Goal: Information Seeking & Learning: Learn about a topic

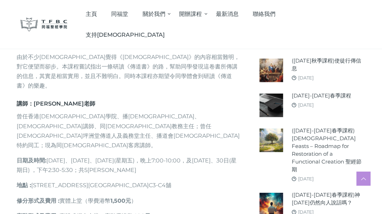
scroll to position [354, 0]
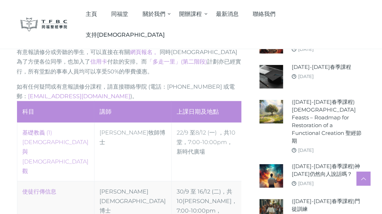
scroll to position [289, 0]
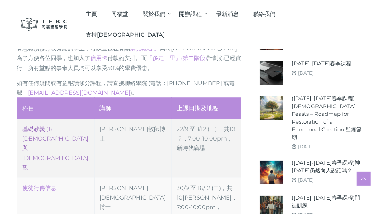
click at [58, 126] on link "‎基礎教義 (1) 聖靈觀與教會觀" at bounding box center [56, 148] width 66 height 45
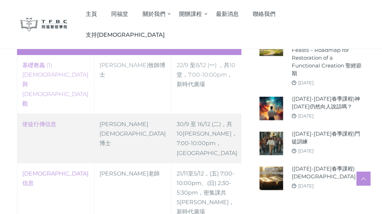
scroll to position [354, 0]
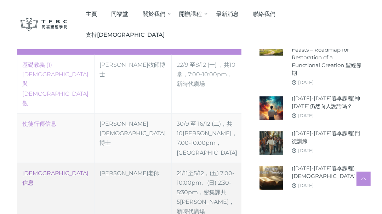
click at [29, 170] on link "傳道書信息" at bounding box center [56, 178] width 66 height 16
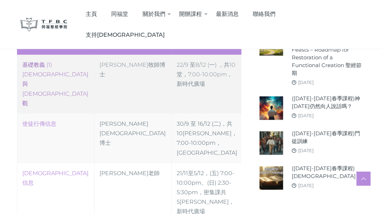
click at [31, 55] on td "‎基礎教義 (1) 聖靈觀與教會觀" at bounding box center [55, 84] width 77 height 59
click at [31, 62] on link "‎基礎教義 (1) 聖靈觀與教會觀" at bounding box center [56, 84] width 66 height 45
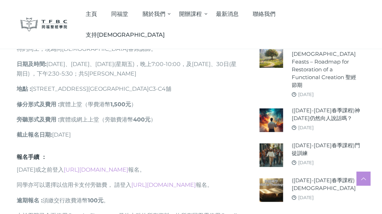
scroll to position [418, 0]
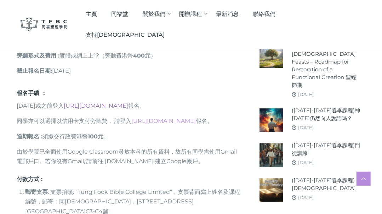
click at [128, 103] on link "[URL][DOMAIN_NAME]" at bounding box center [96, 106] width 64 height 7
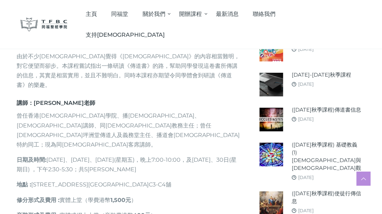
scroll to position [257, 0]
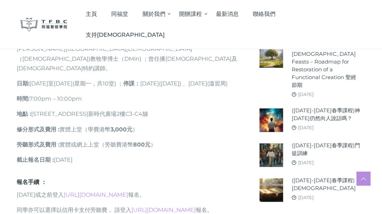
scroll to position [514, 0]
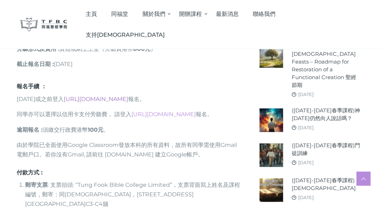
click at [113, 96] on link "[URL][DOMAIN_NAME]" at bounding box center [96, 99] width 64 height 7
click at [181, 214] on strong "FPS ID 119616530" at bounding box center [179, 218] width 49 height 7
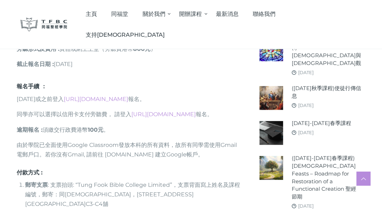
scroll to position [418, 0]
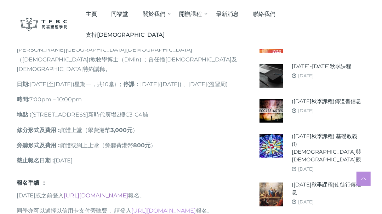
click at [128, 192] on link "[URL][DOMAIN_NAME]" at bounding box center [96, 195] width 64 height 7
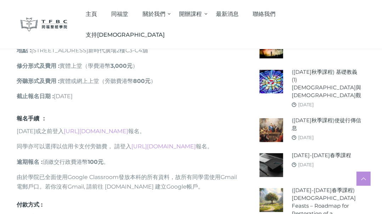
scroll to position [546, 0]
